Goal: Ask a question

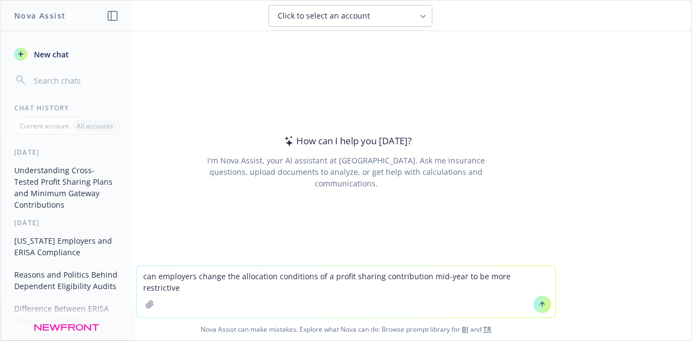
type textarea "can employers change the allocation conditions of a profit sharing contribution…"
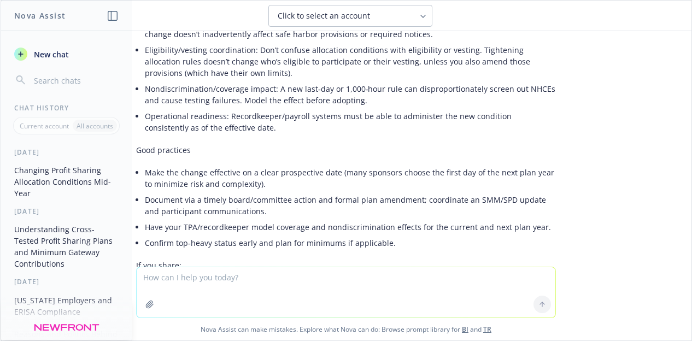
scroll to position [319, 0]
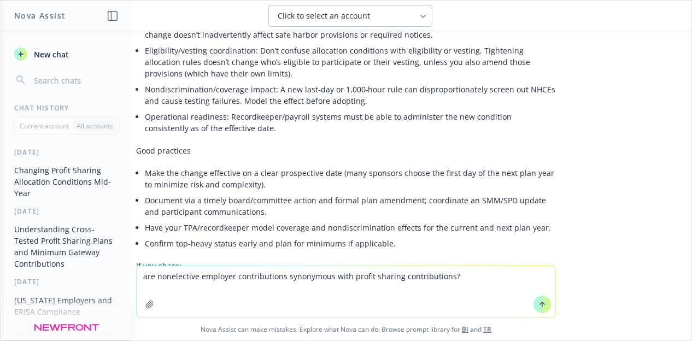
type textarea "are nonelective employer contributions synonymous with profit sharing contribut…"
click at [539, 297] on button at bounding box center [542, 304] width 17 height 17
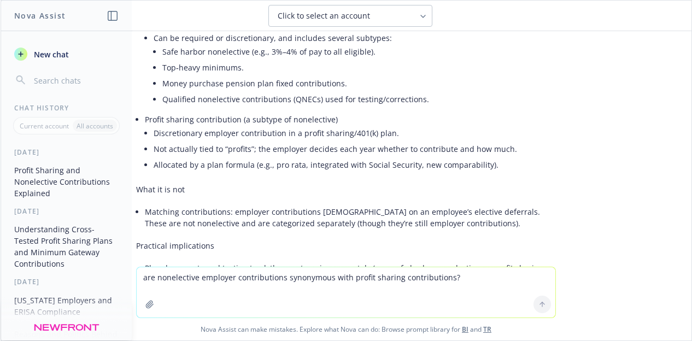
scroll to position [833, 0]
